Goal: Information Seeking & Learning: Check status

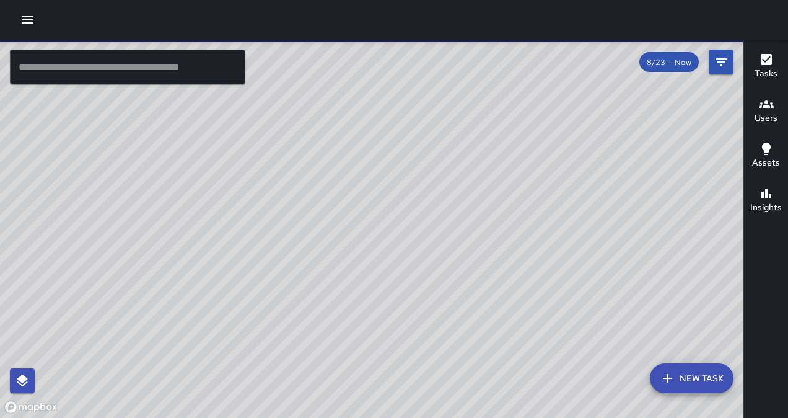
click at [28, 27] on button "button" at bounding box center [27, 19] width 25 height 25
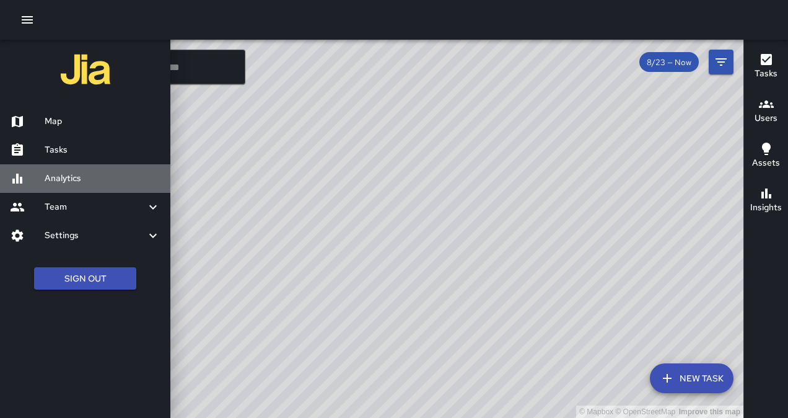
click at [76, 176] on h6 "Analytics" at bounding box center [103, 179] width 116 height 14
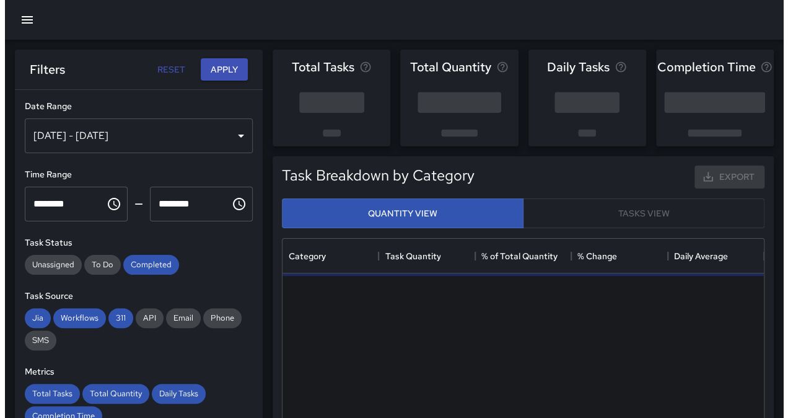
scroll to position [361, 472]
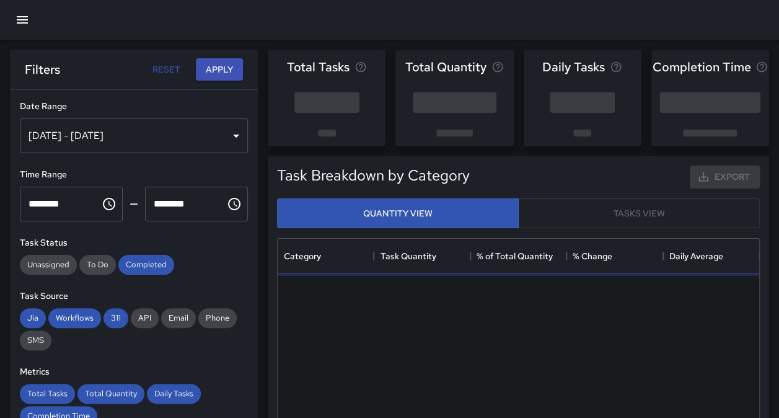
click at [124, 145] on div "[DATE] - [DATE]" at bounding box center [134, 135] width 228 height 35
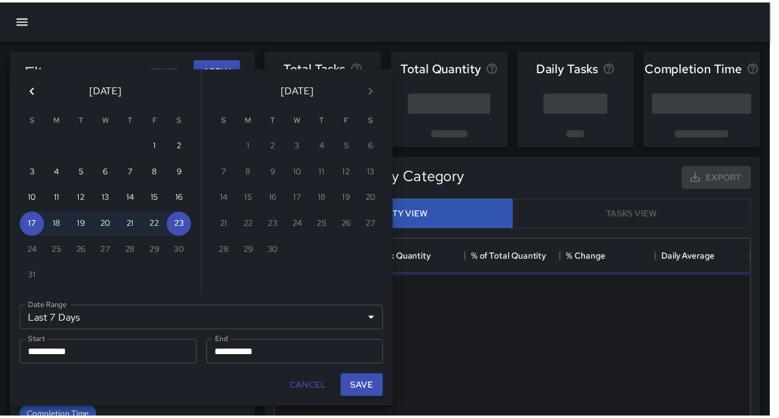
scroll to position [10, 10]
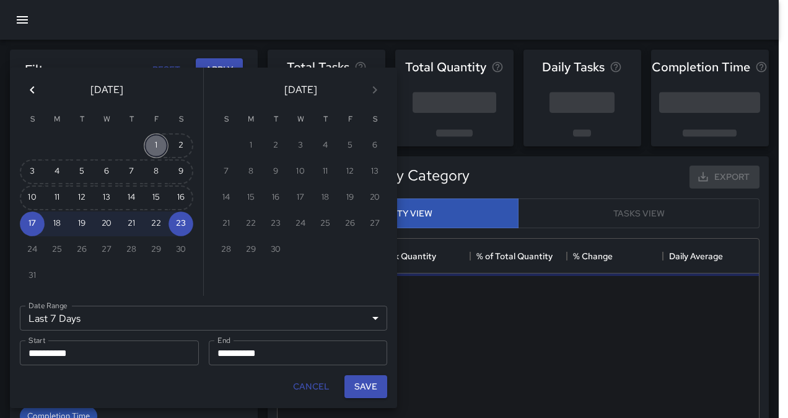
click at [160, 140] on button "1" at bounding box center [156, 145] width 25 height 25
type input "******"
type input "**********"
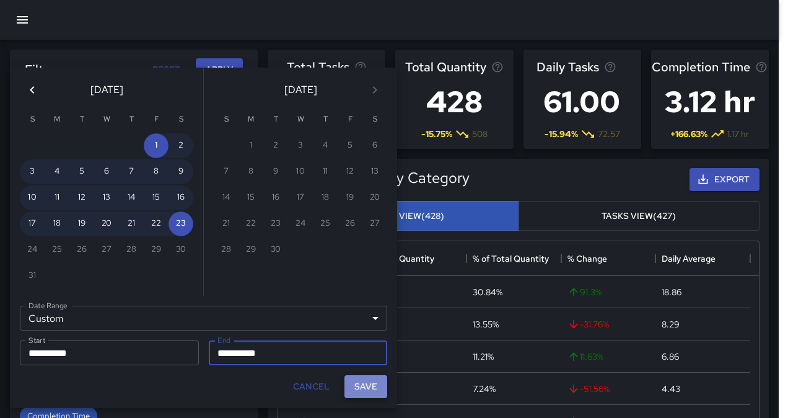
click at [356, 389] on button "Save" at bounding box center [365, 386] width 43 height 23
type input "**********"
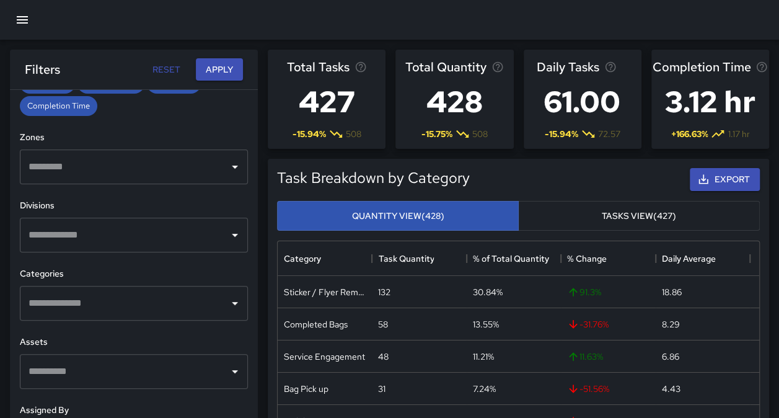
scroll to position [377, 0]
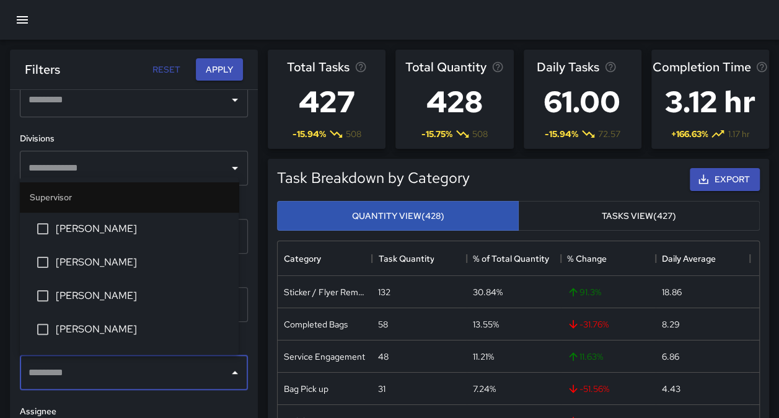
click at [185, 377] on input "text" at bounding box center [124, 373] width 198 height 24
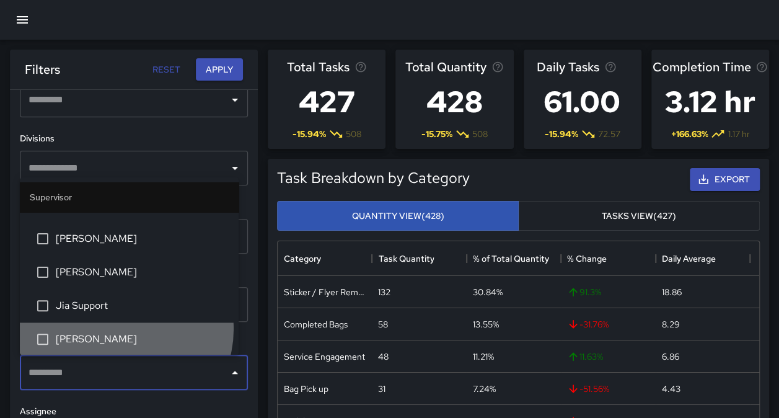
click at [121, 328] on li "[PERSON_NAME]" at bounding box center [129, 338] width 219 height 33
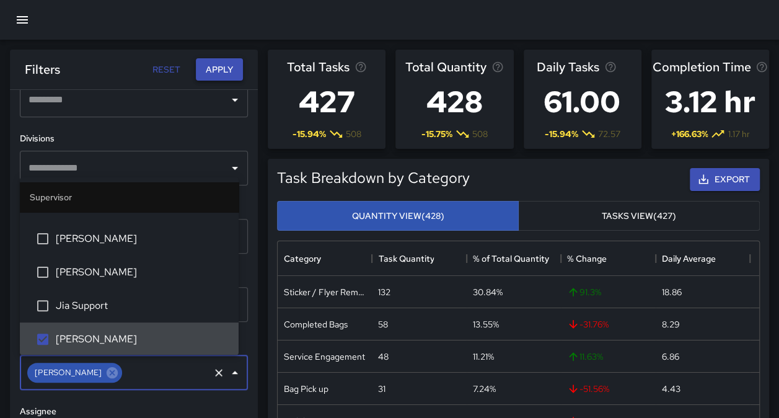
click at [202, 72] on button "Apply" at bounding box center [219, 69] width 47 height 23
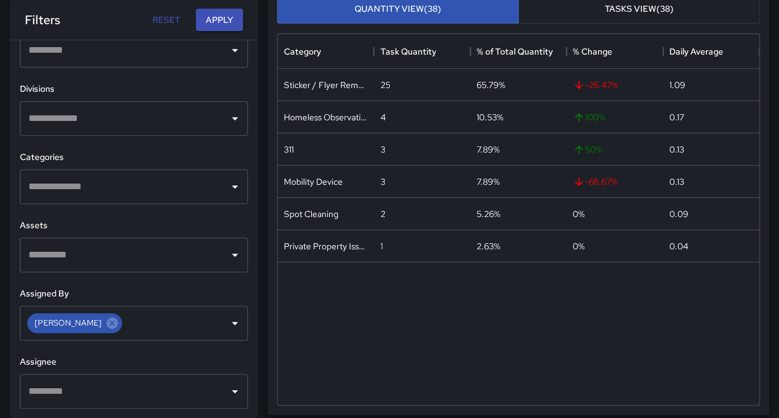
scroll to position [0, 0]
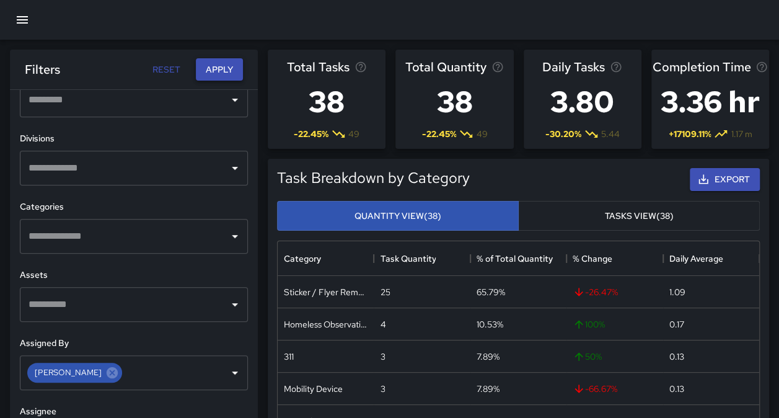
click at [225, 58] on button "Apply" at bounding box center [219, 69] width 47 height 23
click at [221, 69] on button "Apply" at bounding box center [219, 69] width 47 height 23
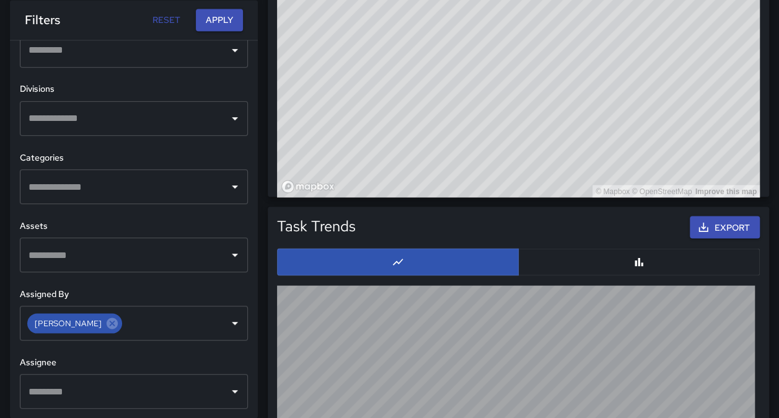
scroll to position [1132, 0]
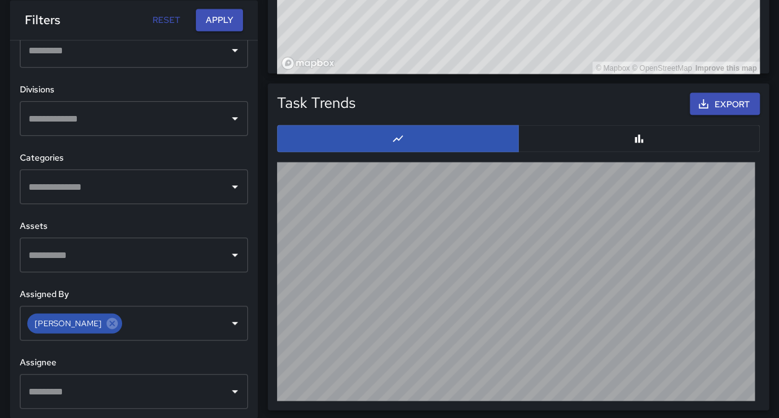
click at [258, 311] on div "Task Trends Export" at bounding box center [513, 241] width 511 height 336
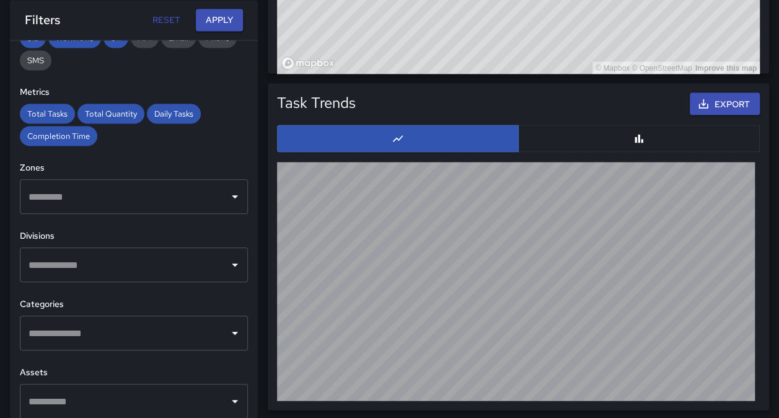
scroll to position [0, 0]
